Goal: Transaction & Acquisition: Purchase product/service

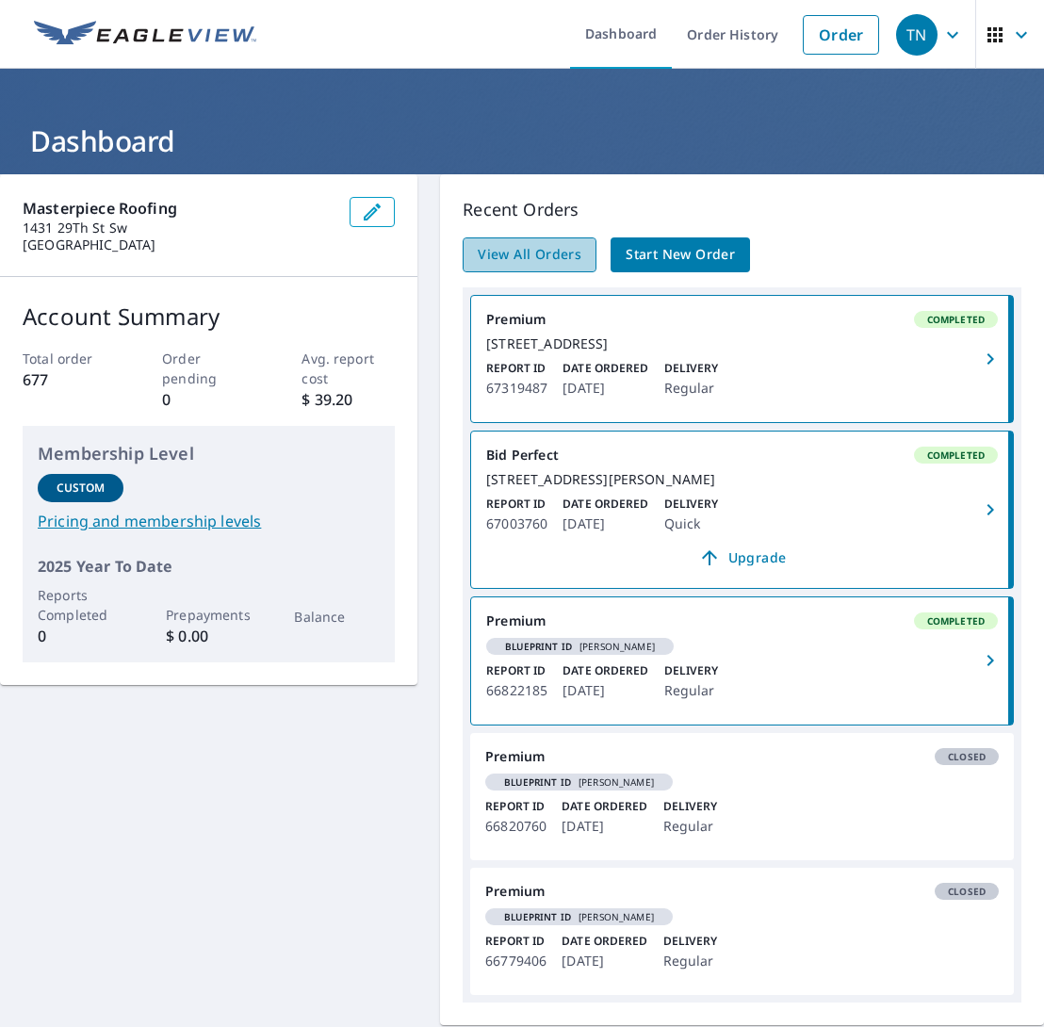
click at [554, 248] on span "View All Orders" at bounding box center [530, 255] width 104 height 24
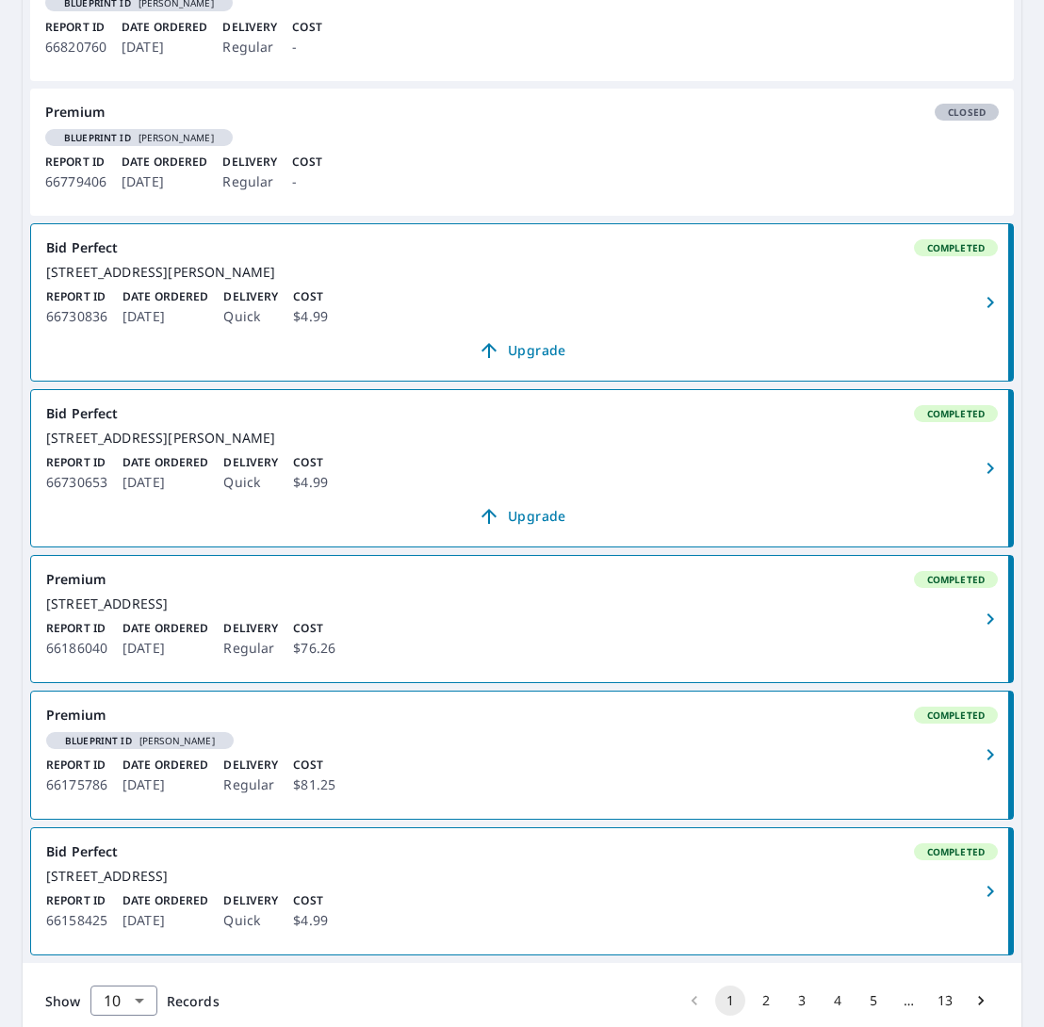
scroll to position [899, 0]
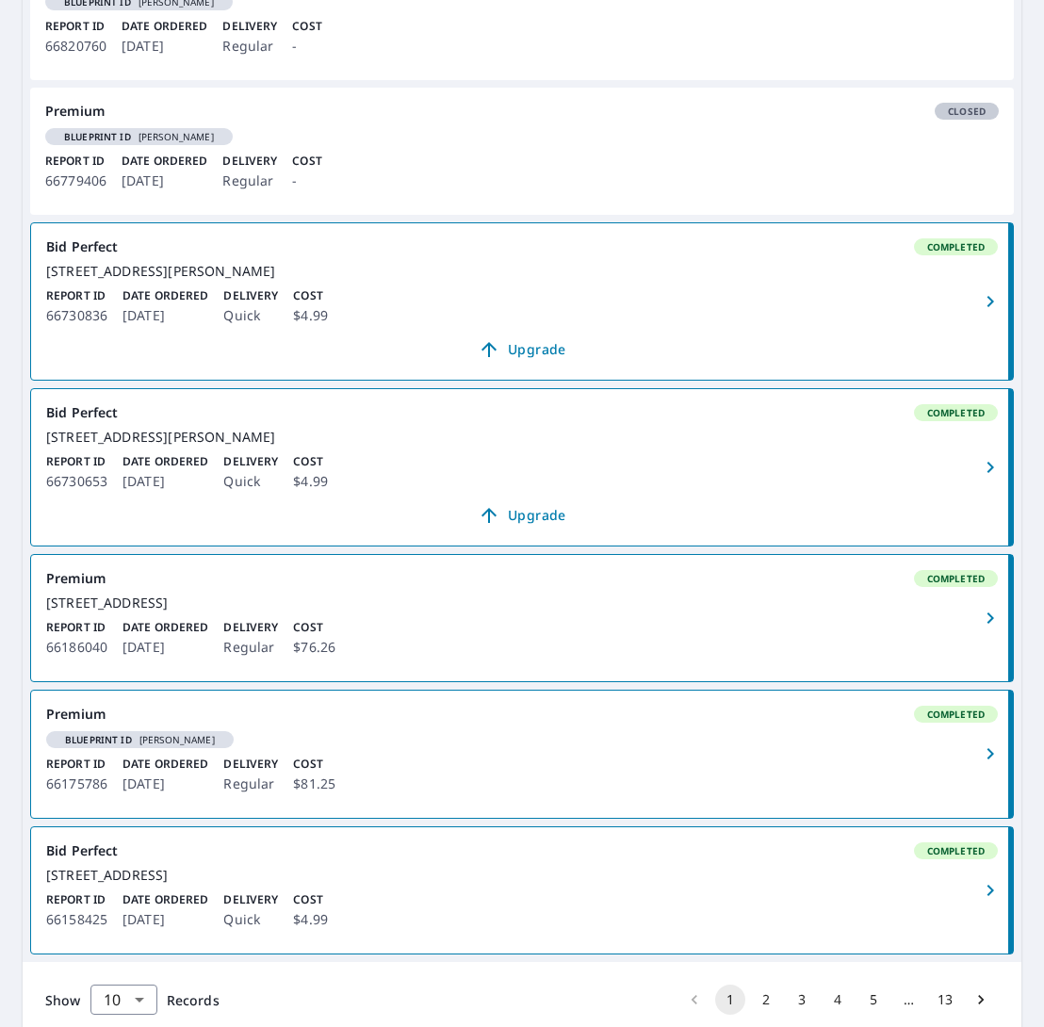
click at [968, 514] on link "Bid Perfect Completed [STREET_ADDRESS][PERSON_NAME] Report ID 66730653 Date Ord…" at bounding box center [522, 467] width 982 height 156
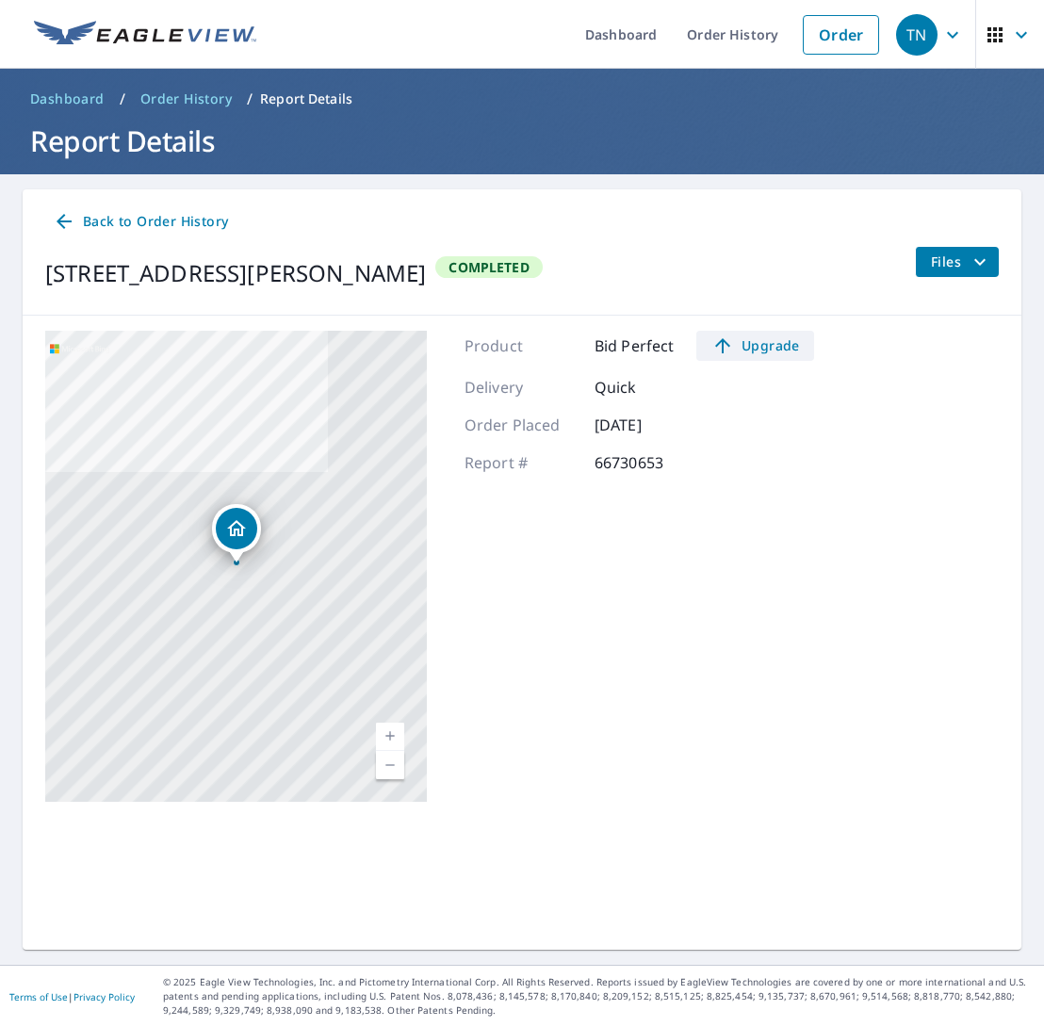
click at [770, 345] on span "Upgrade" at bounding box center [755, 345] width 95 height 23
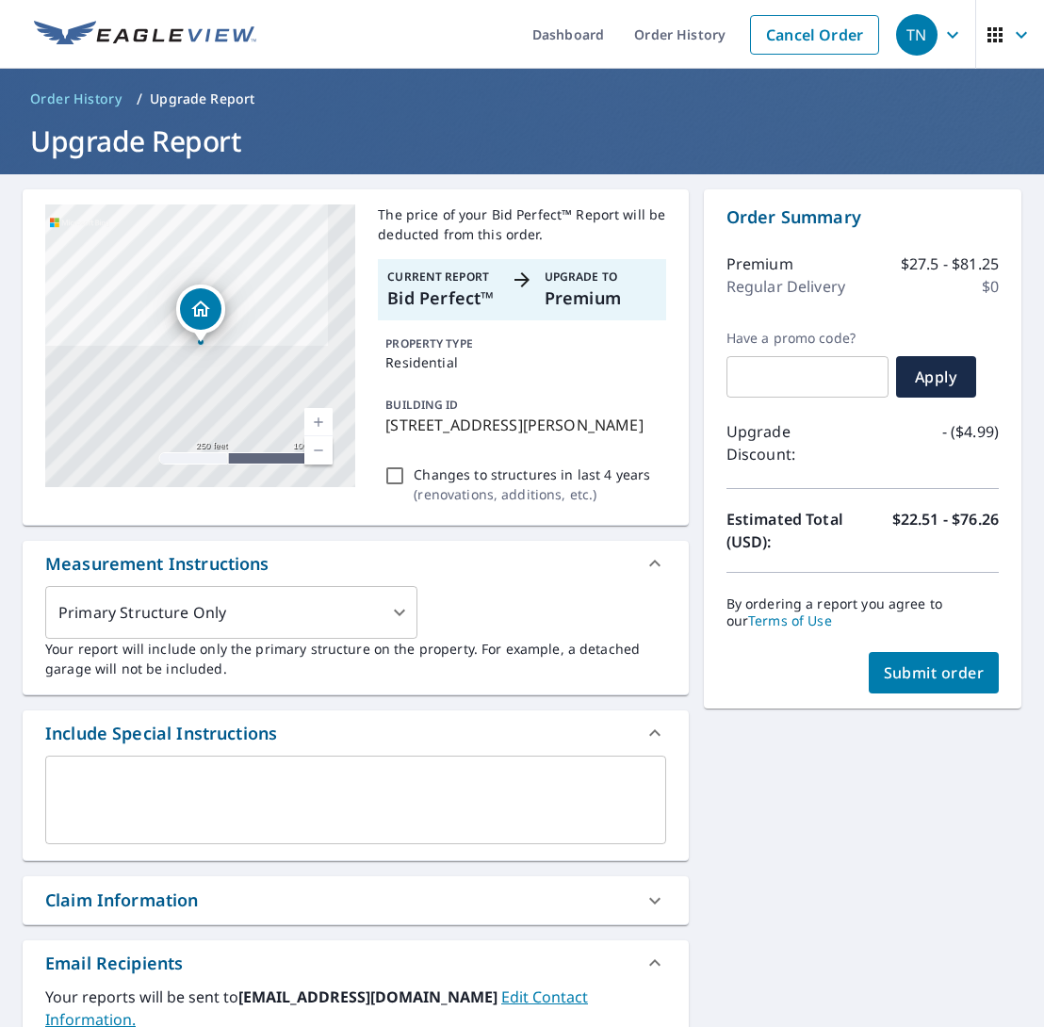
click at [917, 662] on span "Submit order" at bounding box center [934, 672] width 101 height 21
checkbox input "true"
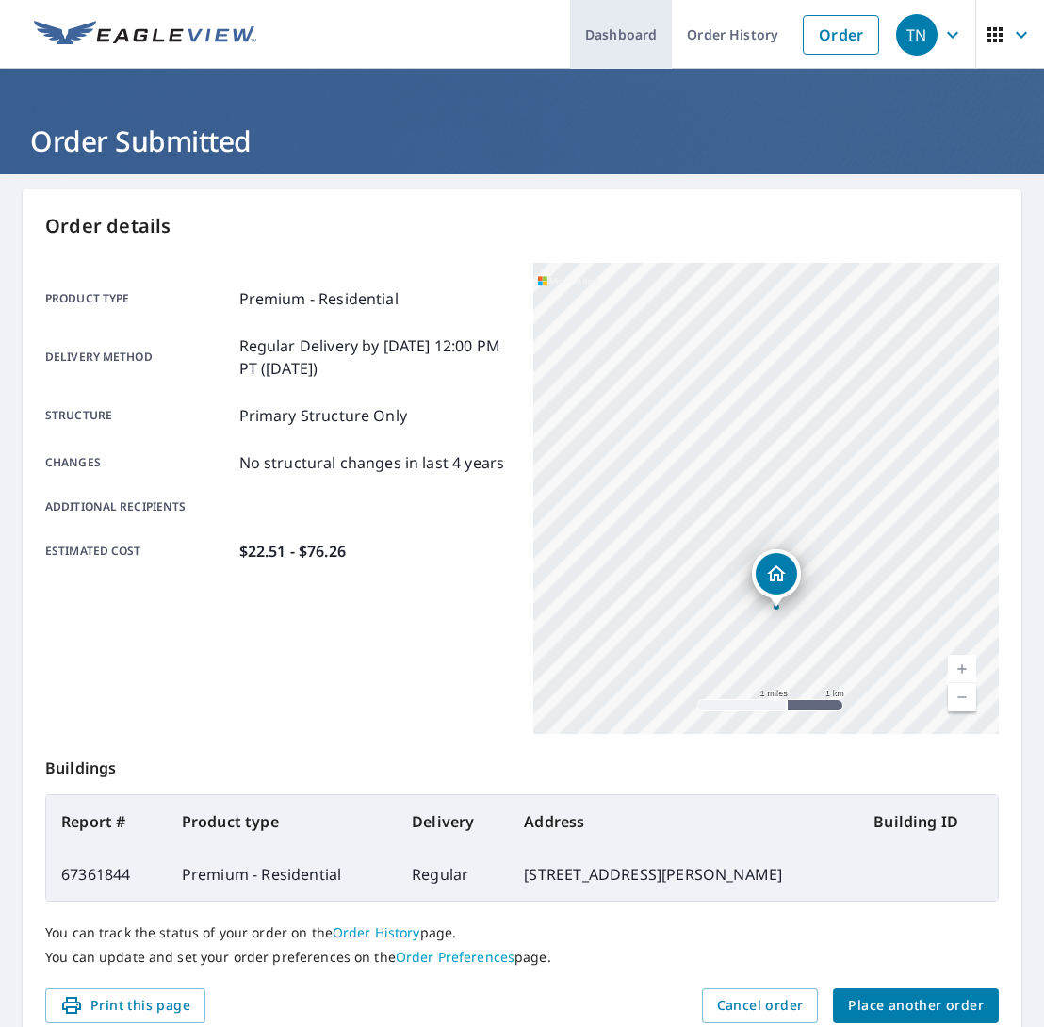
click at [612, 32] on link "Dashboard" at bounding box center [621, 34] width 102 height 69
